Goal: Transaction & Acquisition: Obtain resource

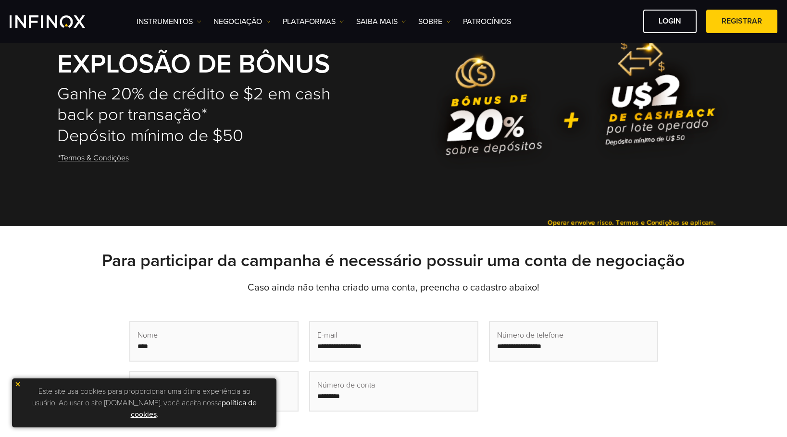
click at [16, 385] on img at bounding box center [17, 384] width 7 height 7
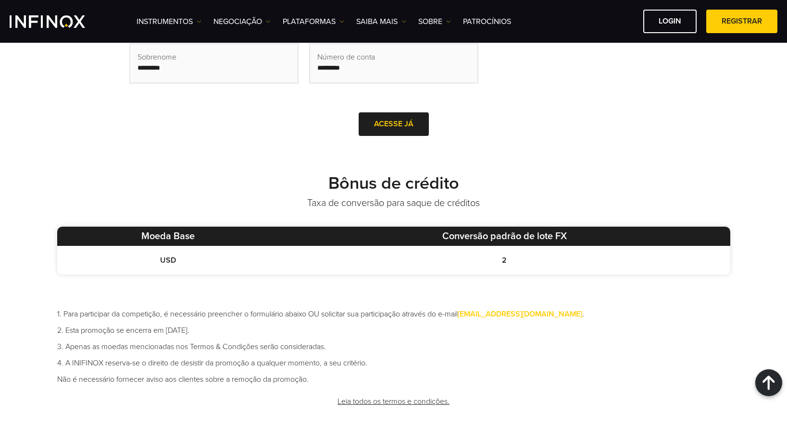
scroll to position [240, 0]
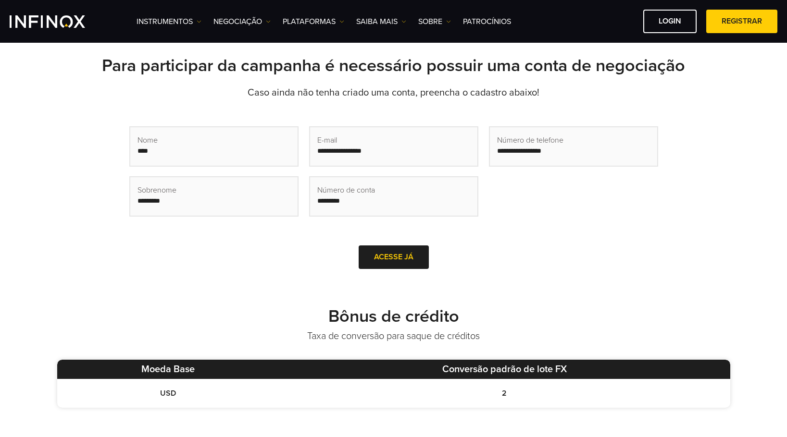
click at [394, 257] on div at bounding box center [394, 257] width 0 height 0
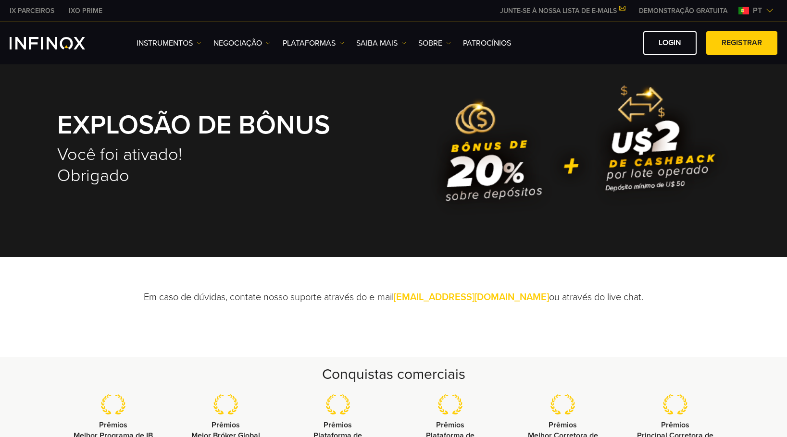
click at [575, 148] on div "EXPLOSÃO DE BÔNUS Você foi ativado! Obrigado" at bounding box center [393, 158] width 673 height 131
click at [616, 152] on div "EXPLOSÃO DE BÔNUS Você foi ativado! Obrigado" at bounding box center [393, 158] width 673 height 131
drag, startPoint x: 72, startPoint y: 151, endPoint x: 103, endPoint y: 149, distance: 30.8
click at [74, 150] on h2 "Você foi ativado! Obrigado" at bounding box center [198, 165] width 283 height 42
click at [97, 175] on h2 "Você foi ativado! Obrigado" at bounding box center [198, 165] width 283 height 42
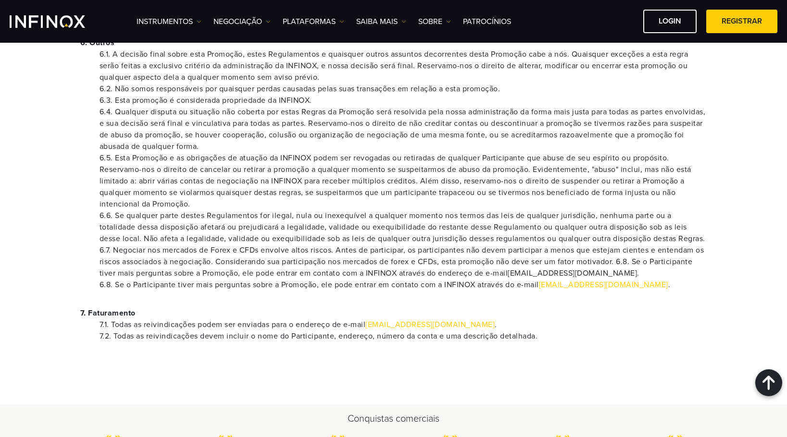
scroll to position [865, 0]
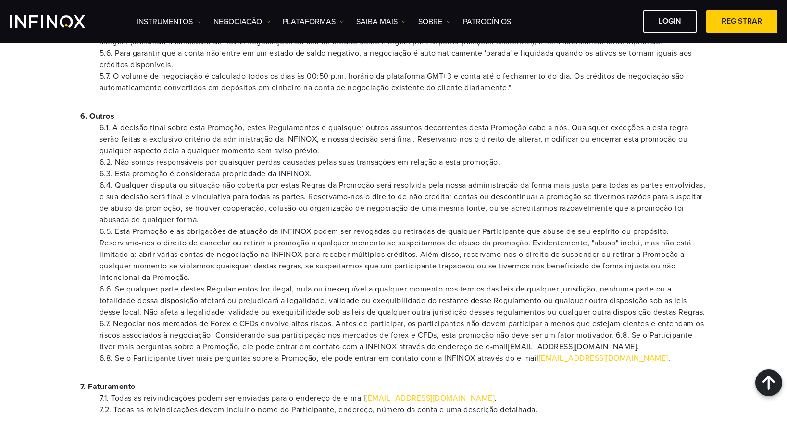
drag, startPoint x: 565, startPoint y: 360, endPoint x: 577, endPoint y: 359, distance: 12.1
click at [565, 353] on li "6.7. Negociar nos mercados de Forex e CFDs envolve altos riscos. Antes de parti…" at bounding box center [404, 335] width 608 height 35
drag, startPoint x: 592, startPoint y: 358, endPoint x: 591, endPoint y: 344, distance: 13.5
click at [592, 353] on li "6.7. Negociar nos mercados de Forex e CFDs envolve altos riscos. Antes de parti…" at bounding box center [404, 335] width 608 height 35
click at [591, 342] on li "6.7. Negociar nos mercados de Forex e CFDs envolve altos riscos. Antes de parti…" at bounding box center [404, 335] width 608 height 35
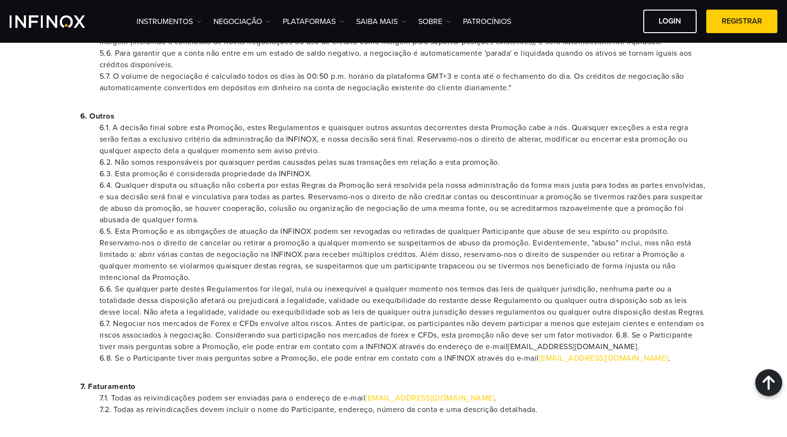
click at [591, 330] on li "6.7. Negociar nos mercados de Forex e CFDs envolve altos riscos. Antes de parti…" at bounding box center [404, 335] width 608 height 35
click at [584, 292] on li "6.6. Se qualquer parte destes Regulamentos for ilegal, nula ou inexequível a qu…" at bounding box center [404, 301] width 608 height 35
drag, startPoint x: 658, startPoint y: 334, endPoint x: 660, endPoint y: 347, distance: 13.1
click at [658, 335] on li "6.7. Negociar nos mercados de Forex e CFDs envolve altos riscos. Antes de parti…" at bounding box center [404, 335] width 608 height 35
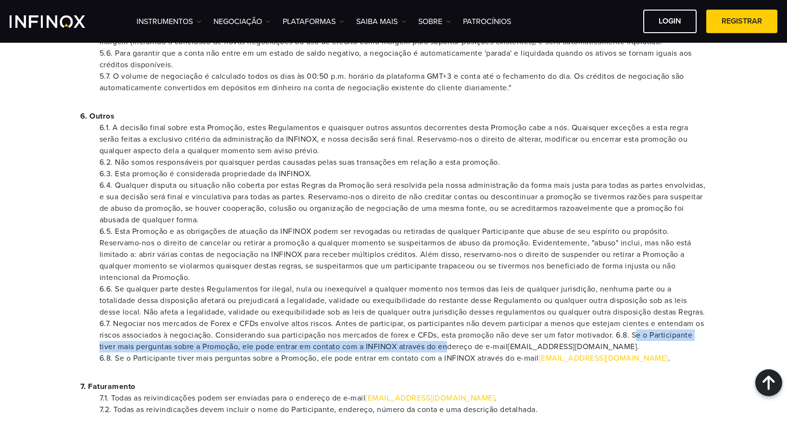
drag, startPoint x: 559, startPoint y: 352, endPoint x: 449, endPoint y: 369, distance: 110.3
click at [476, 364] on ul "6.1. A decisão final sobre esta Promoção, estes Regulamentos e quaisquer outros…" at bounding box center [393, 243] width 627 height 242
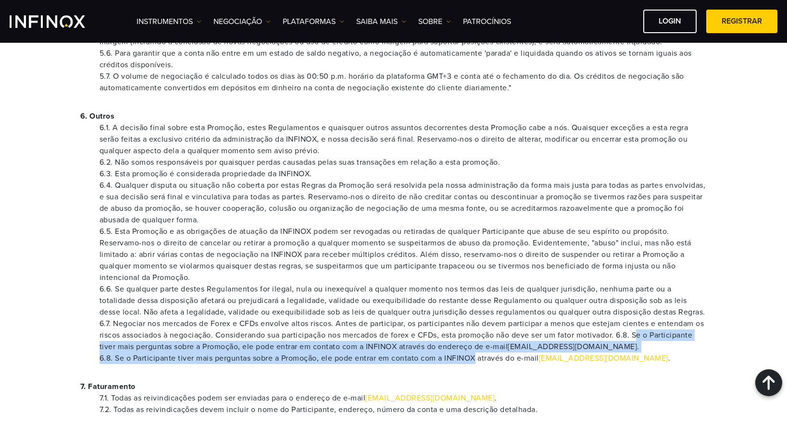
drag, startPoint x: 449, startPoint y: 369, endPoint x: 490, endPoint y: 361, distance: 41.2
click at [451, 364] on li "6.8. Se o Participante tiver mais perguntas sobre a Promoção, ele pode entrar e…" at bounding box center [404, 359] width 608 height 12
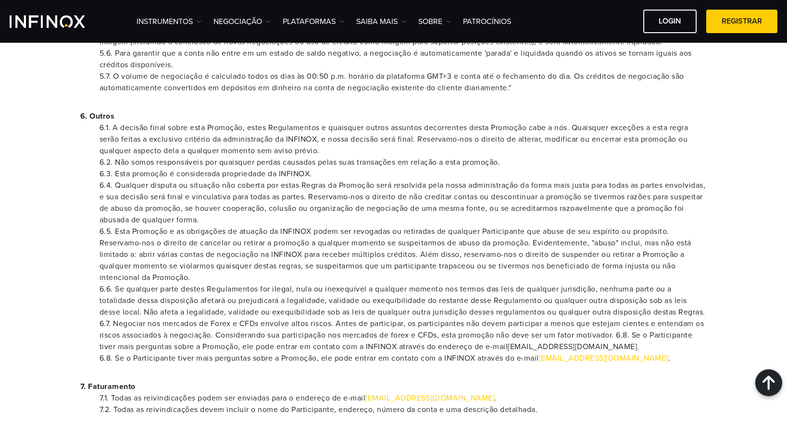
click at [556, 349] on li "6.7. Negociar nos mercados de Forex e CFDs envolve altos riscos. Antes de parti…" at bounding box center [404, 335] width 608 height 35
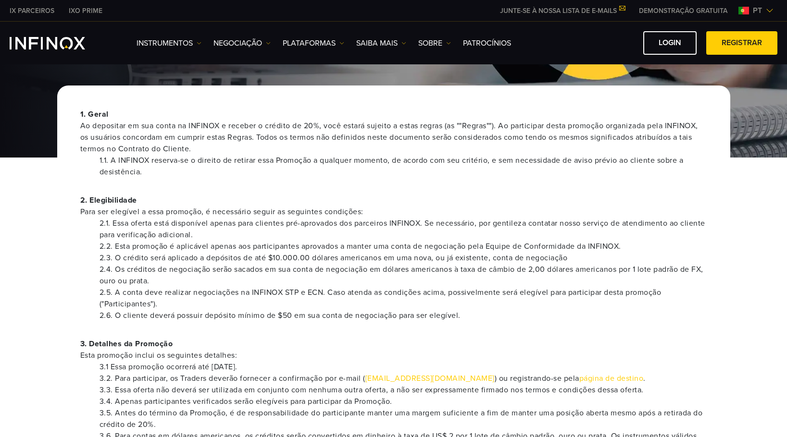
scroll to position [96, 0]
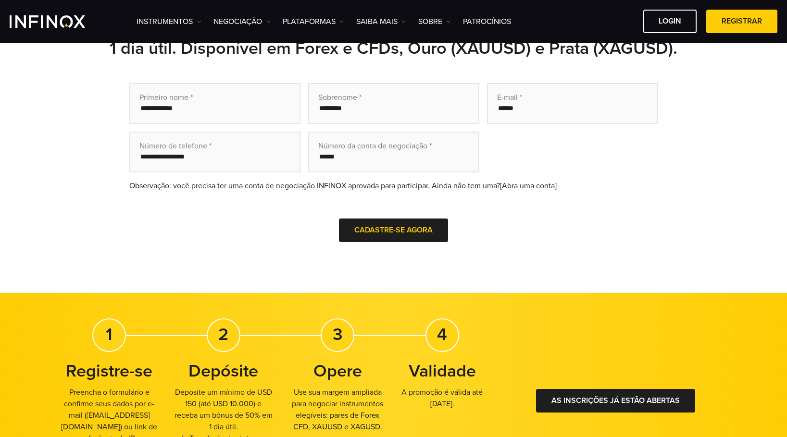
scroll to position [144, 0]
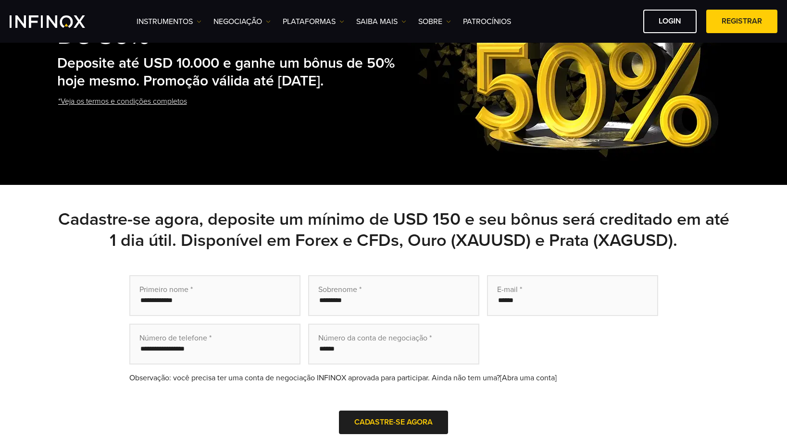
click at [113, 111] on link "*Veja os termos e condições completos" at bounding box center [122, 102] width 131 height 24
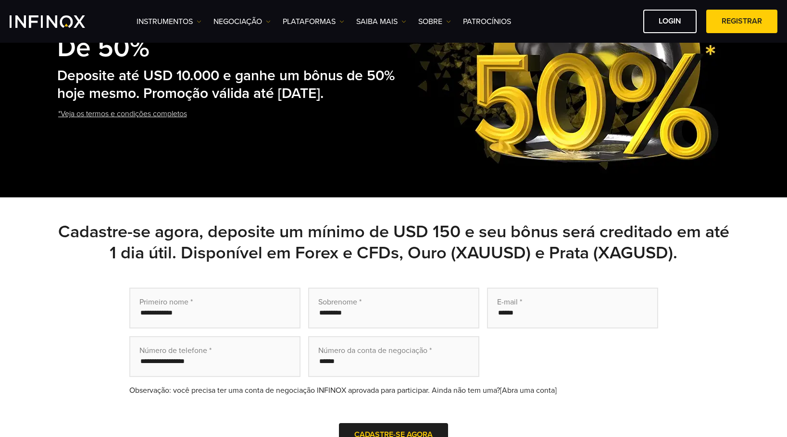
scroll to position [144, 0]
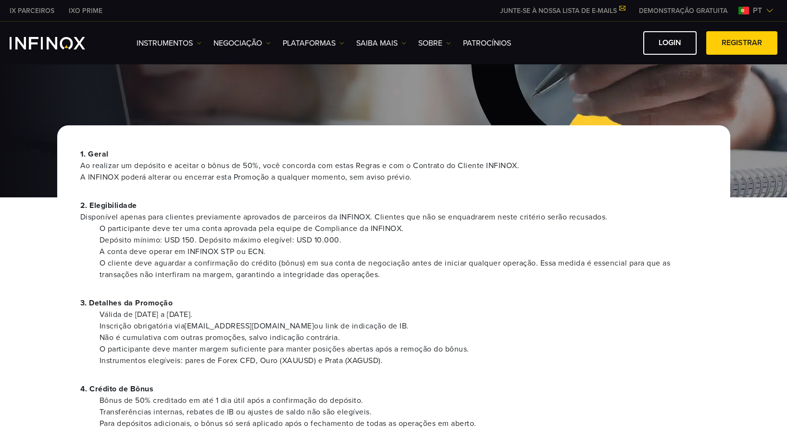
scroll to position [48, 0]
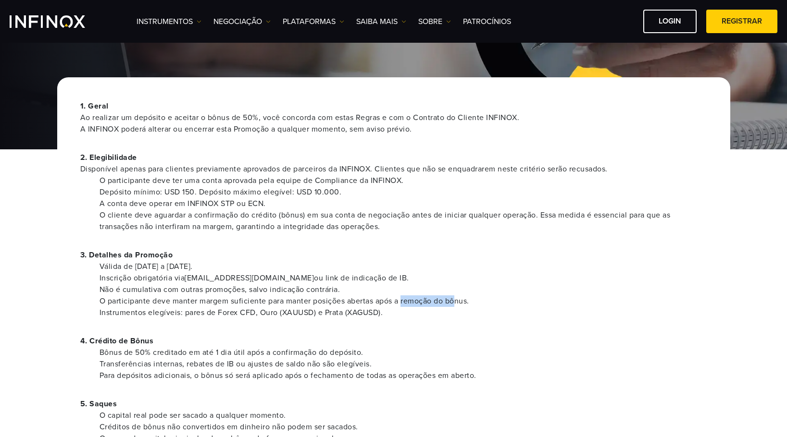
drag, startPoint x: 403, startPoint y: 301, endPoint x: 459, endPoint y: 305, distance: 55.9
click at [459, 305] on li "O participante deve manter margem suficiente para manter posições abertas após …" at bounding box center [404, 302] width 608 height 12
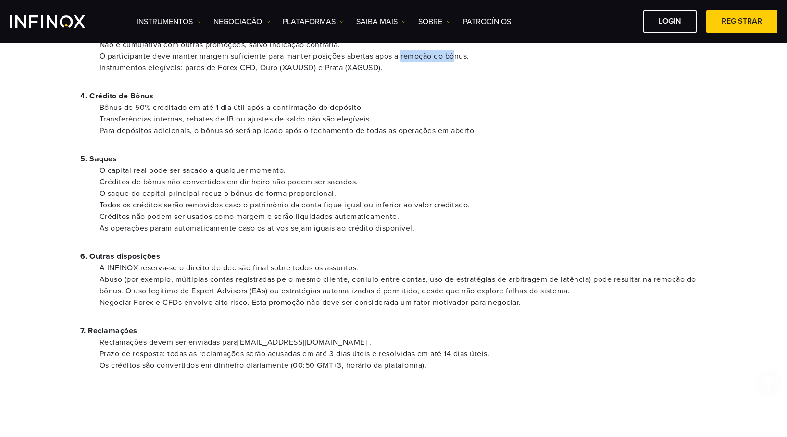
scroll to position [1, 0]
